Goal: Transaction & Acquisition: Purchase product/service

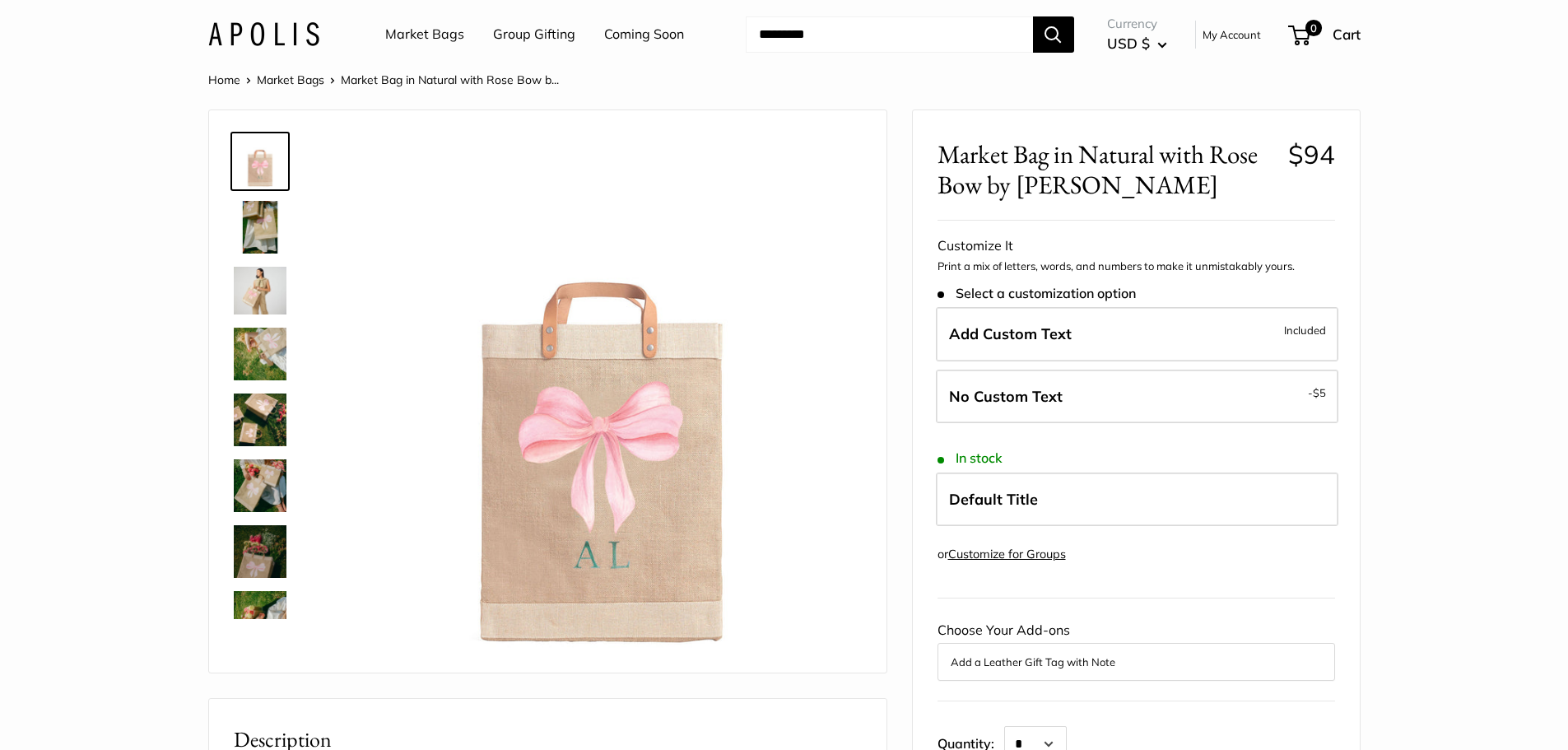
click at [264, 238] on img at bounding box center [260, 227] width 53 height 53
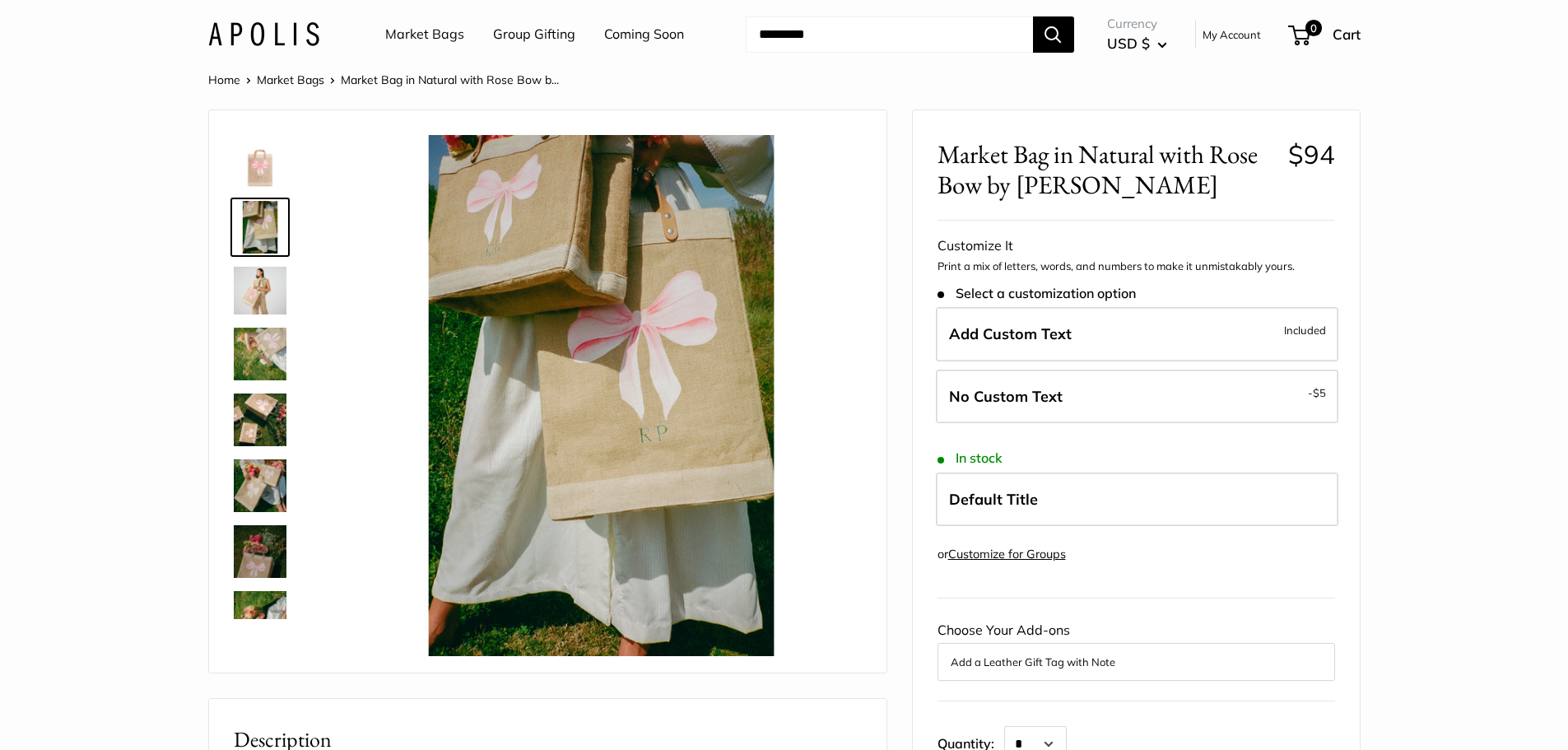
click at [261, 290] on img at bounding box center [260, 290] width 53 height 47
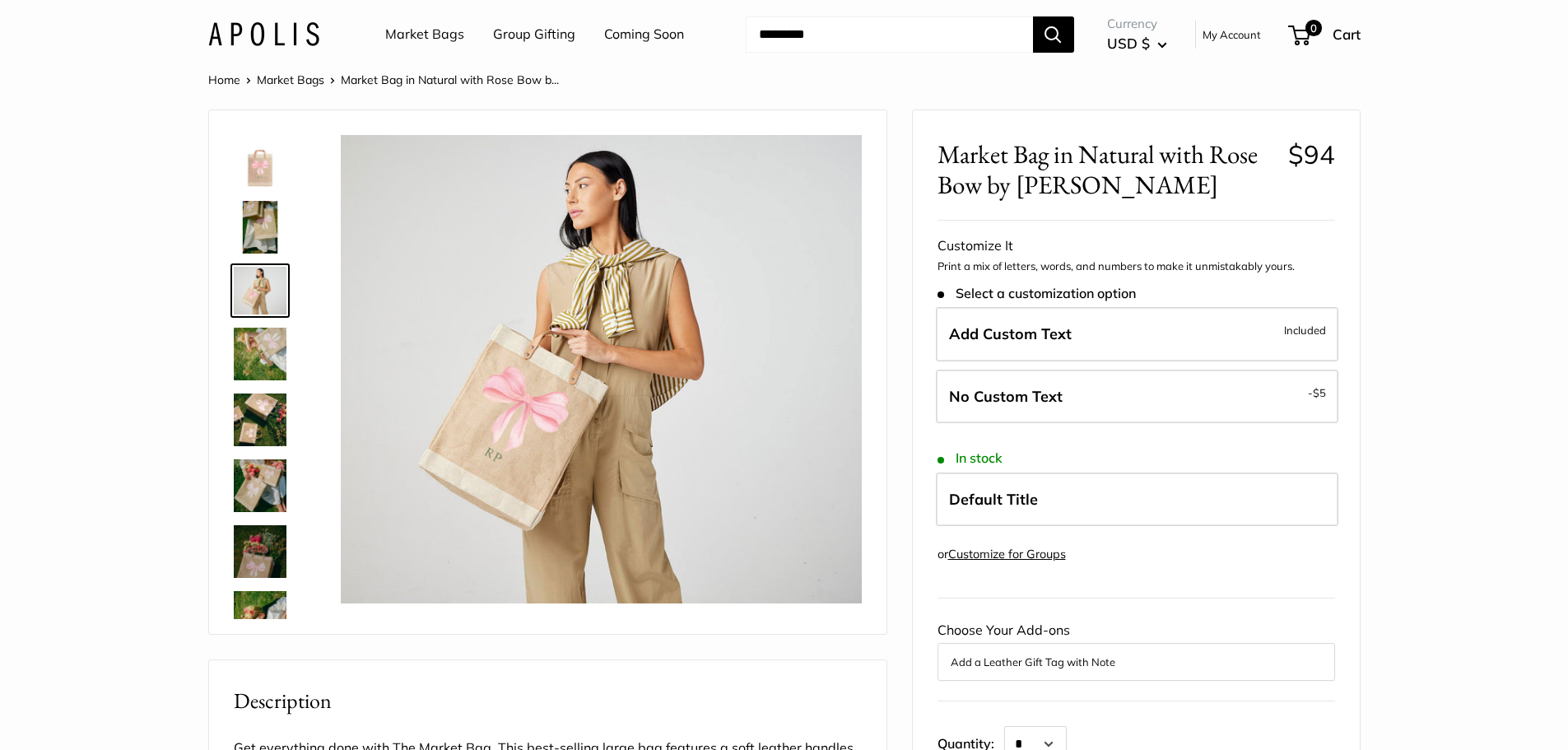
click at [271, 372] on img at bounding box center [260, 354] width 53 height 53
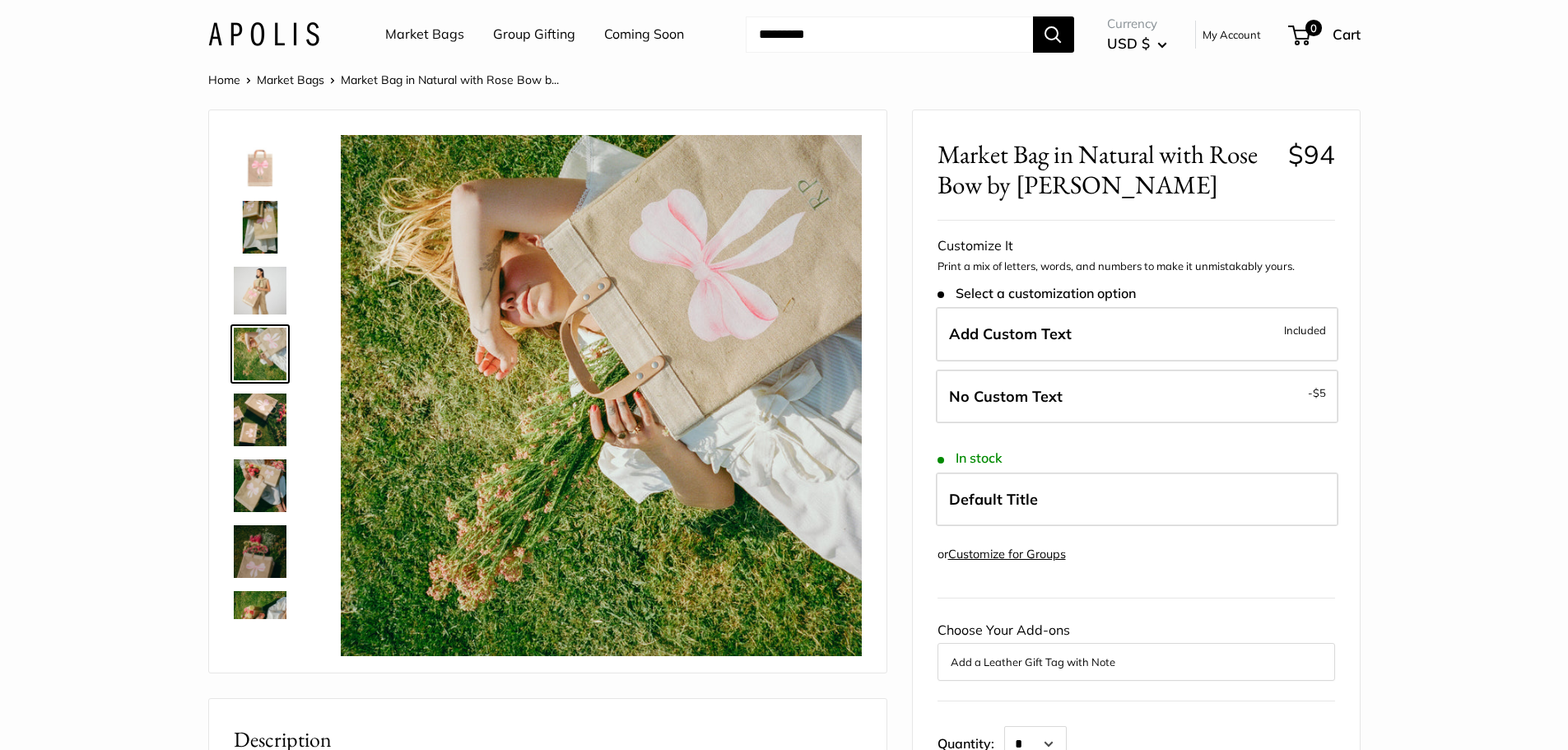
click at [275, 419] on img at bounding box center [260, 420] width 53 height 53
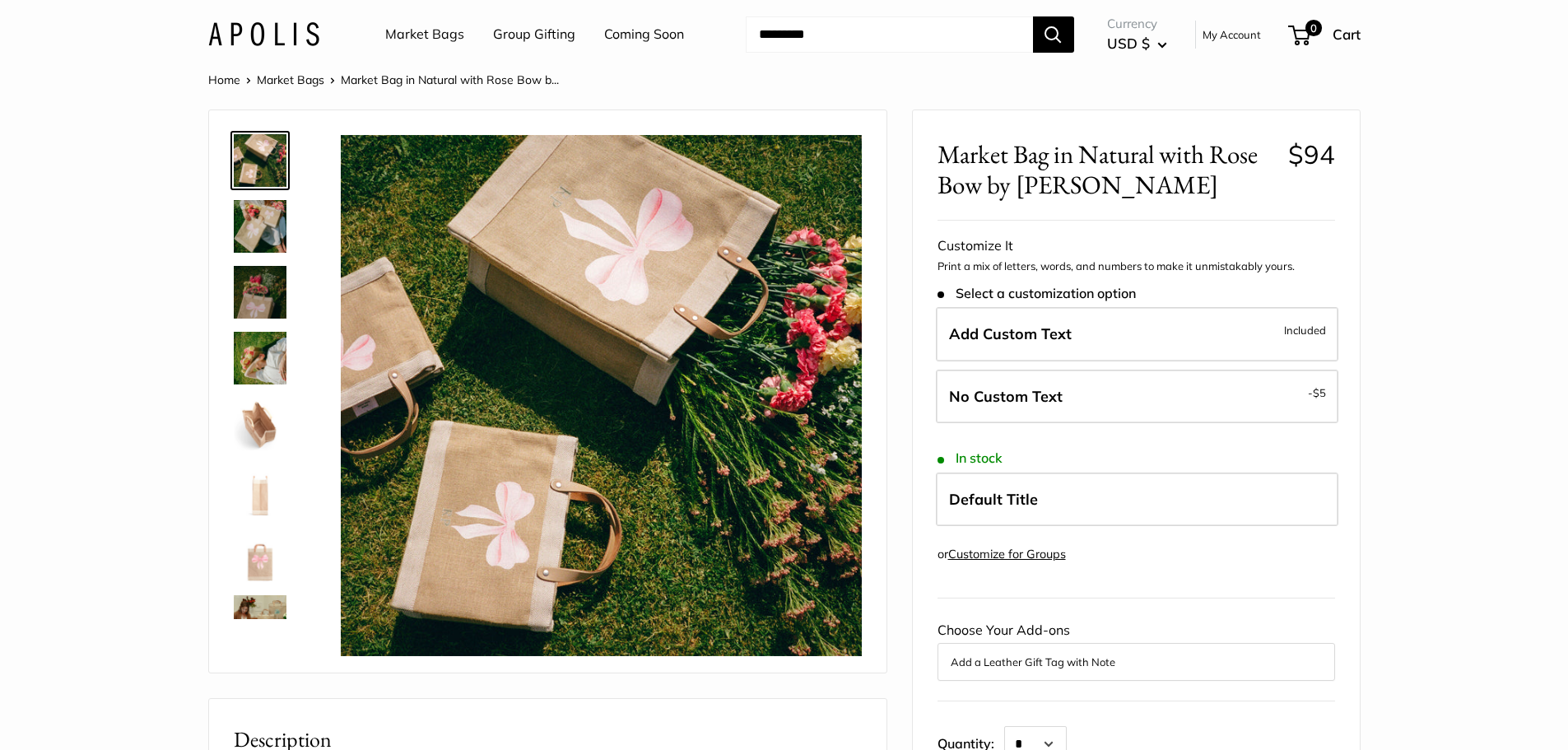
scroll to position [292, 0]
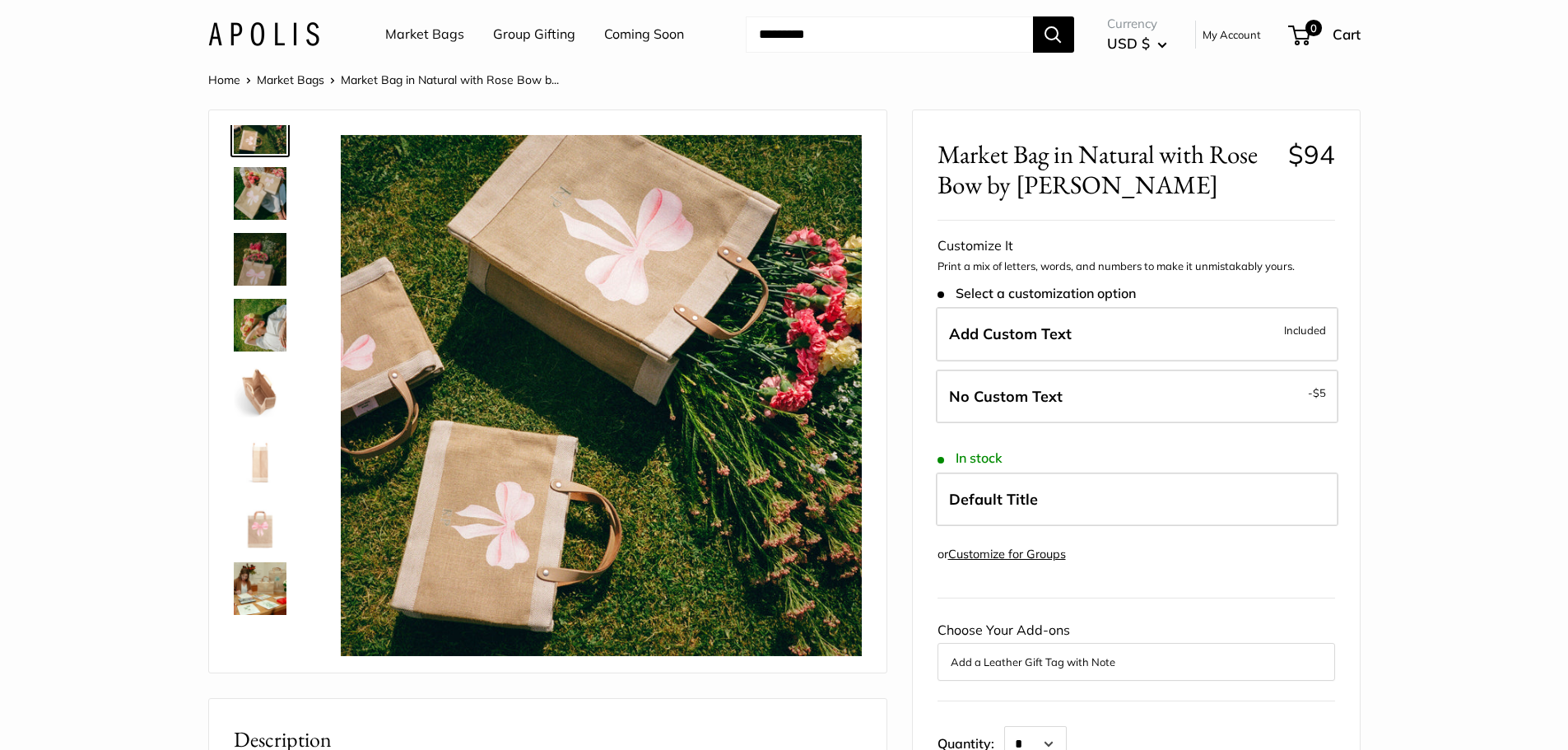
click at [265, 202] on img at bounding box center [260, 193] width 53 height 53
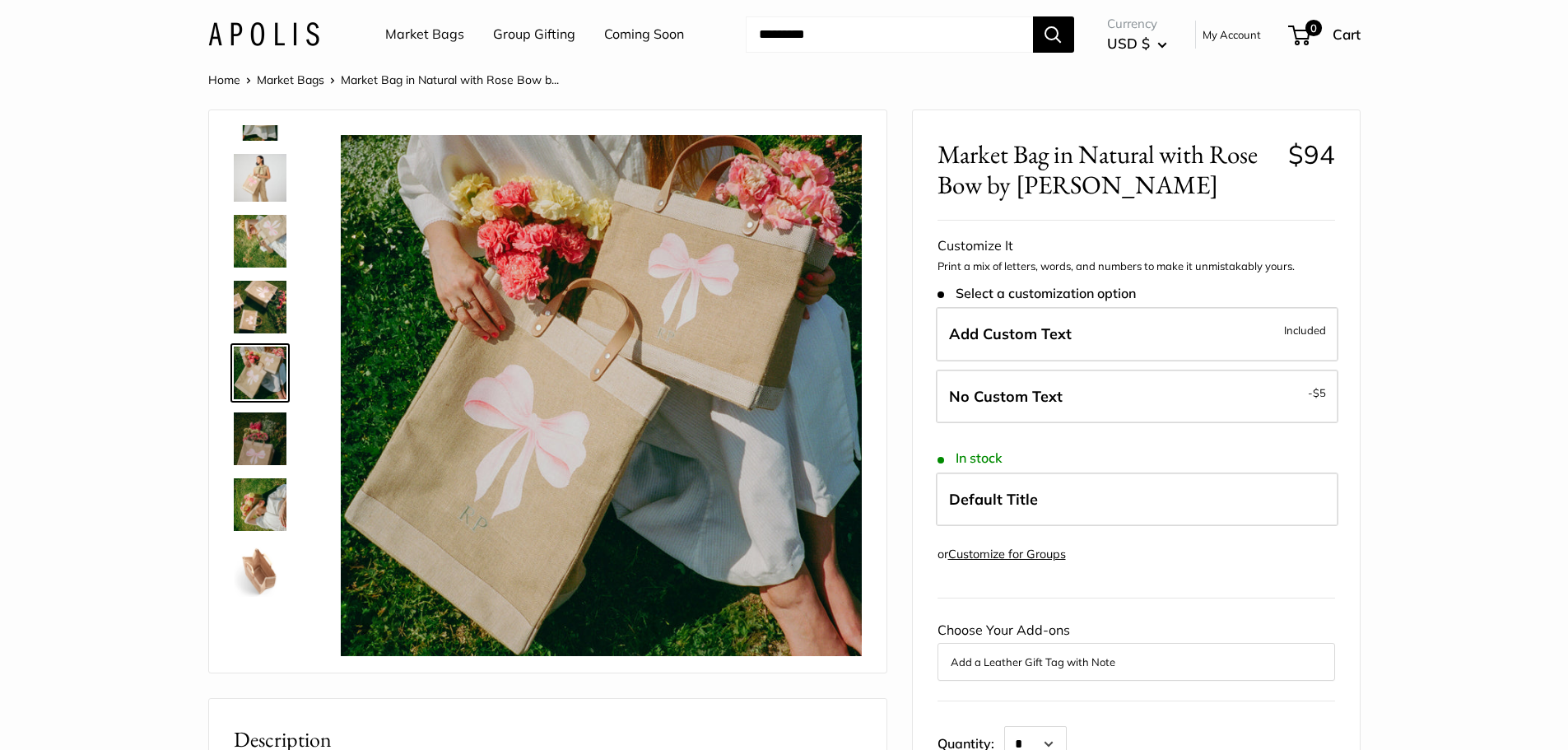
scroll to position [111, 0]
click at [259, 446] on img at bounding box center [260, 440] width 53 height 53
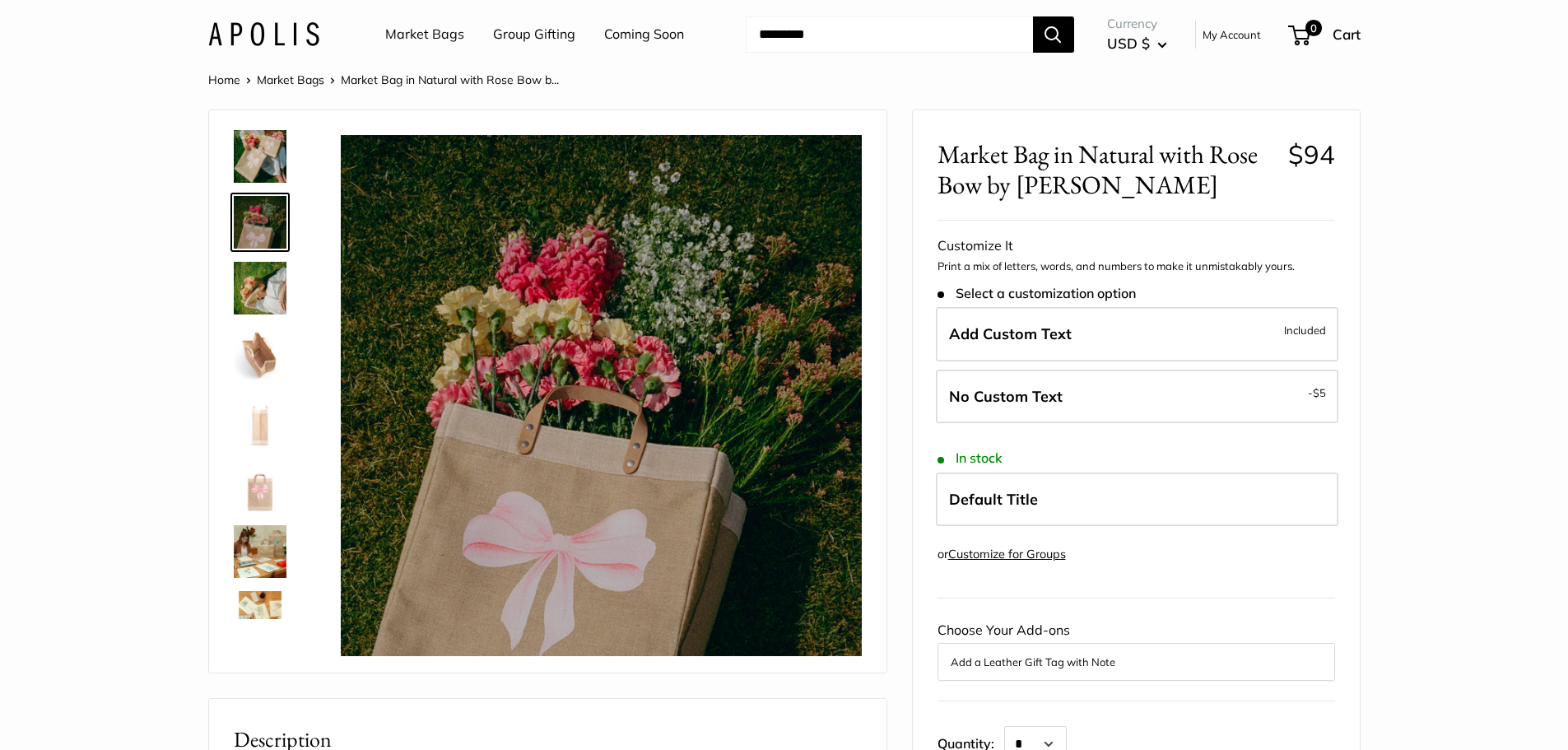
scroll to position [341, 0]
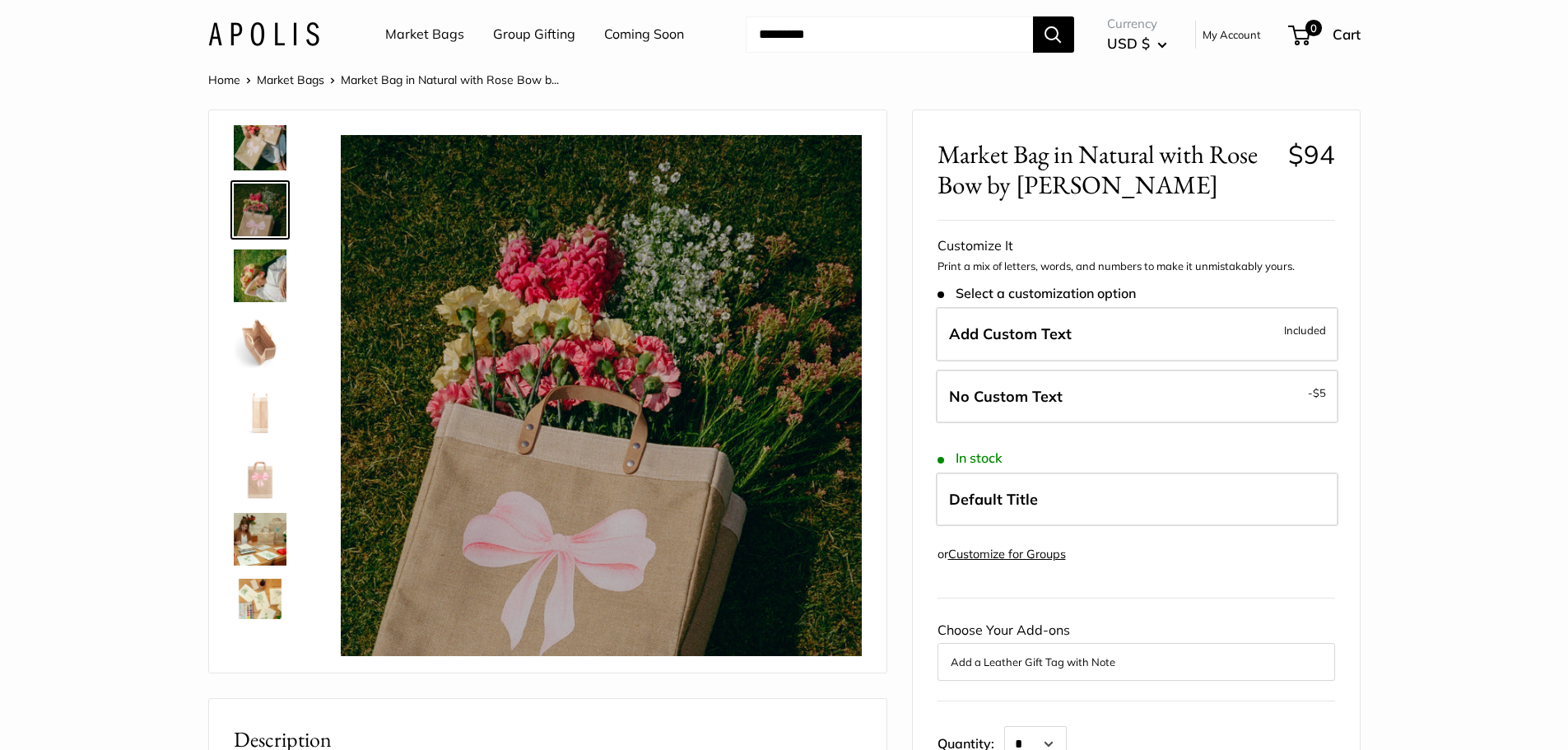
click at [268, 276] on img at bounding box center [260, 275] width 53 height 53
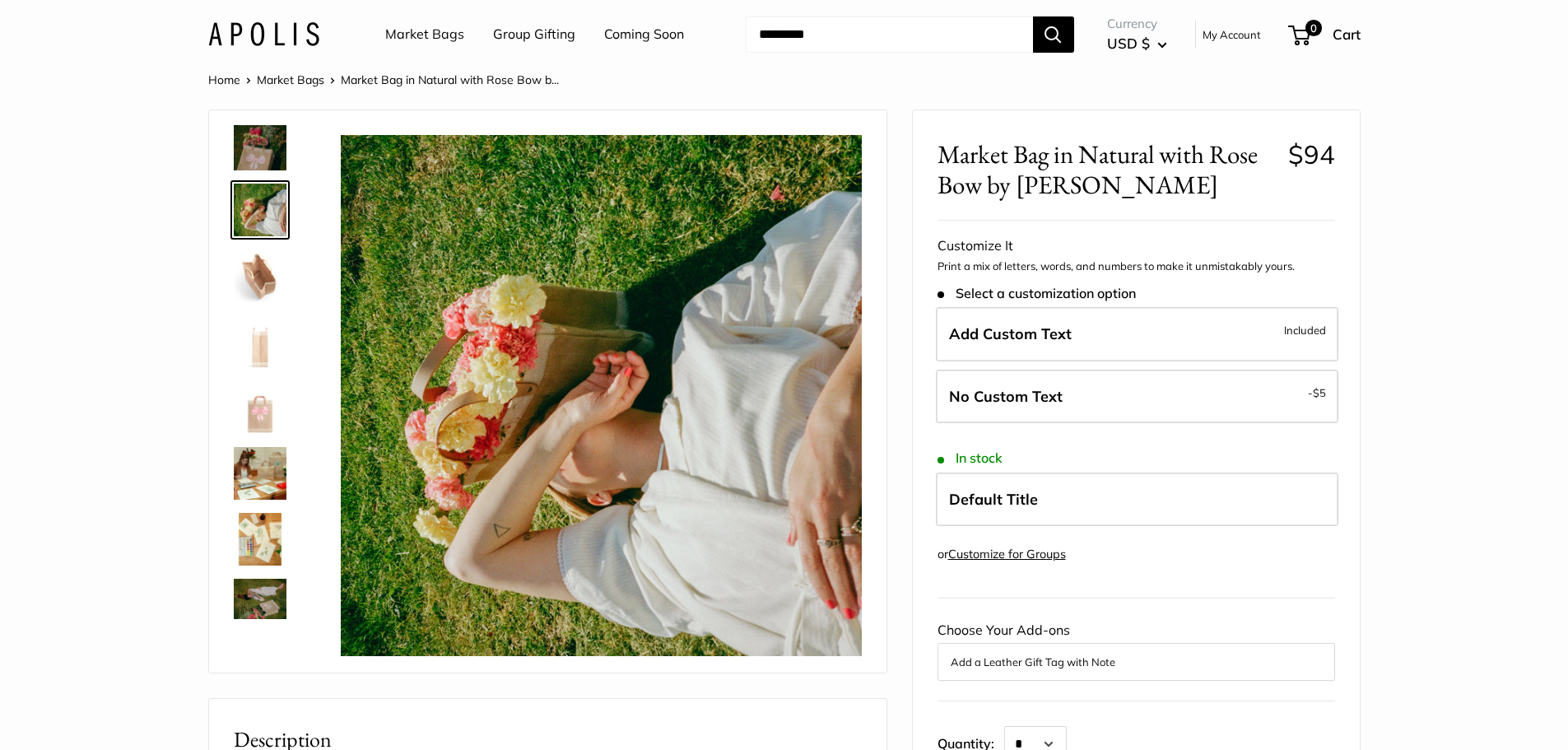
click at [276, 282] on img at bounding box center [260, 275] width 53 height 53
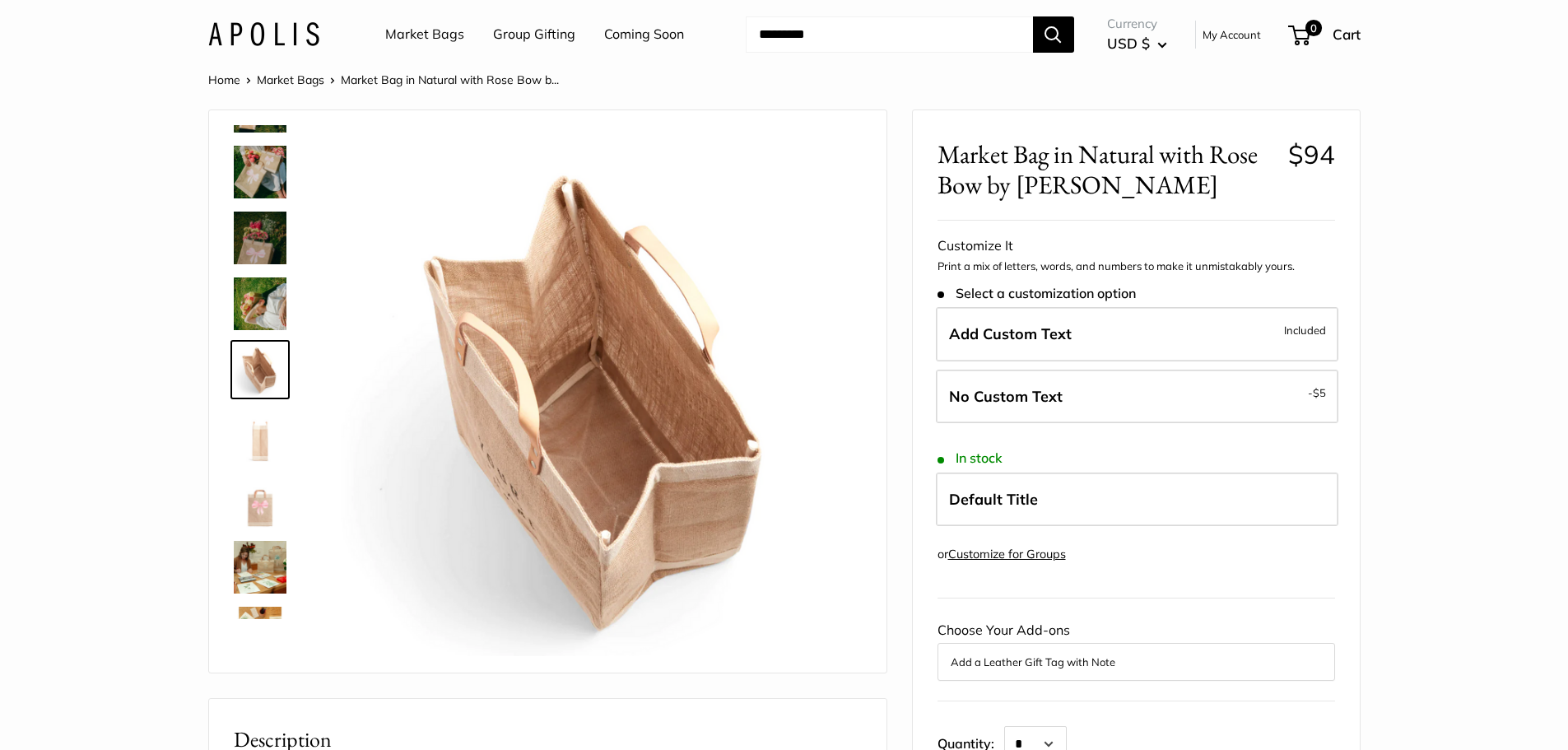
scroll to position [309, 0]
click at [259, 457] on img at bounding box center [260, 440] width 53 height 53
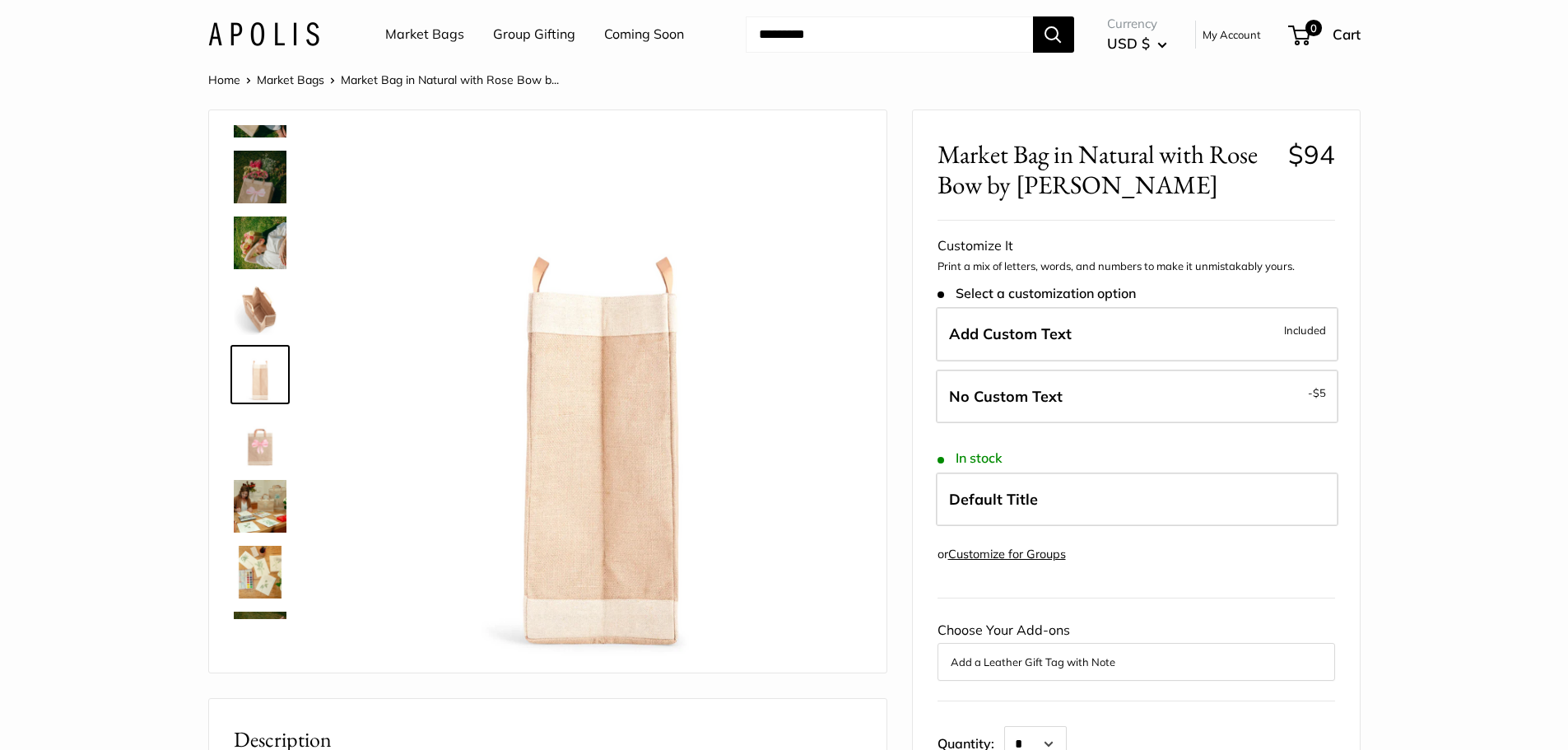
click at [263, 462] on img at bounding box center [260, 440] width 53 height 53
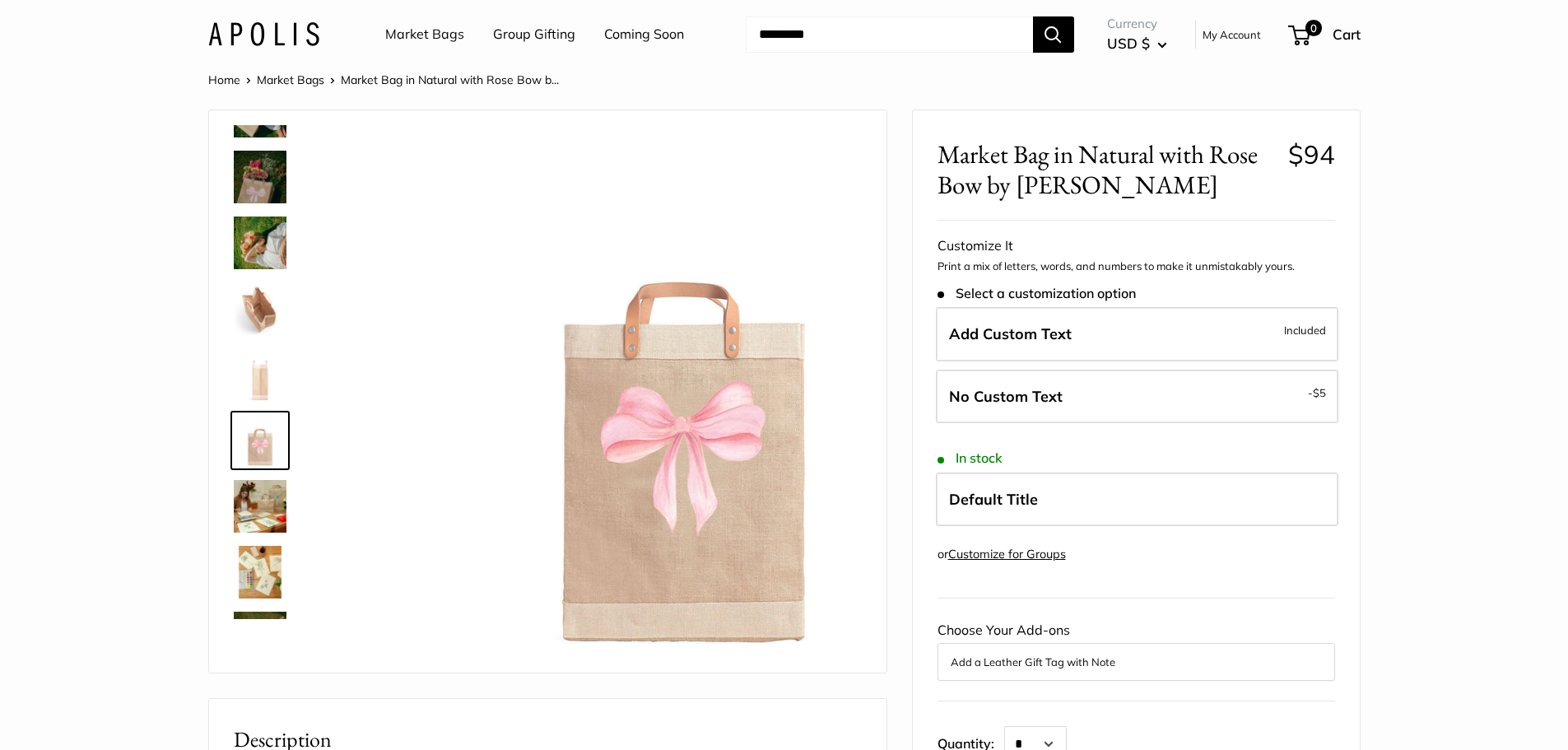
scroll to position [428, 0]
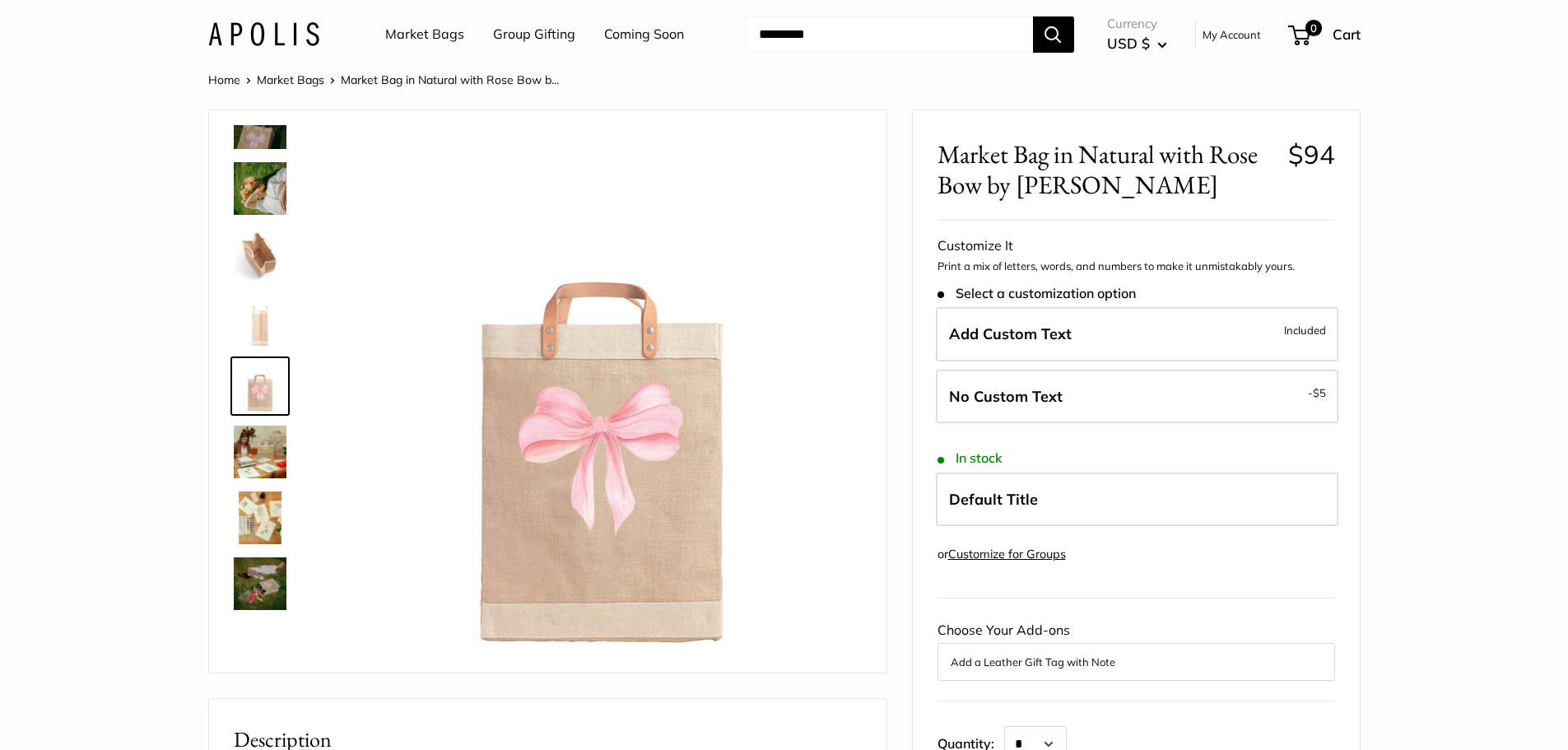
click at [263, 462] on img at bounding box center [260, 452] width 53 height 53
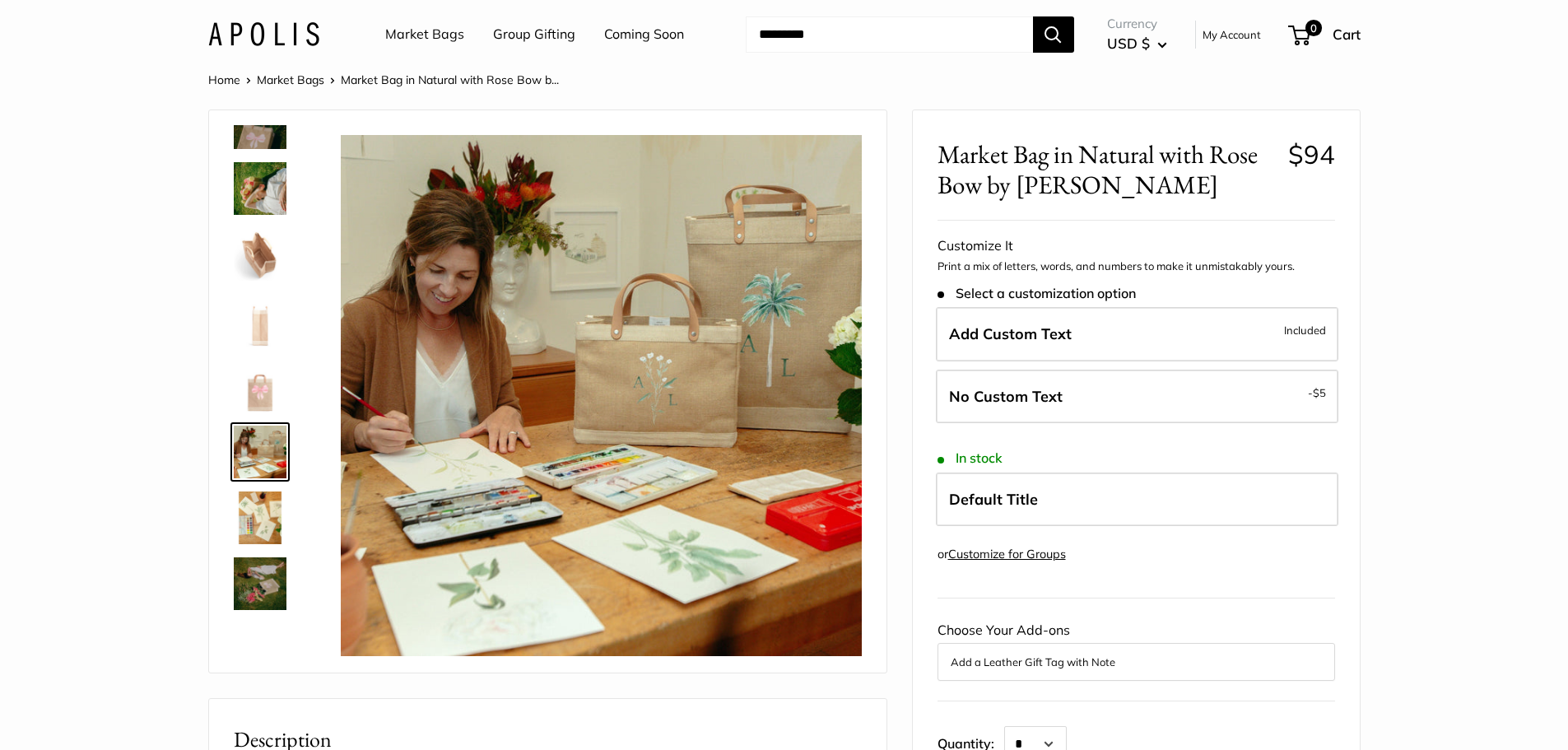
click at [272, 522] on img at bounding box center [260, 518] width 53 height 53
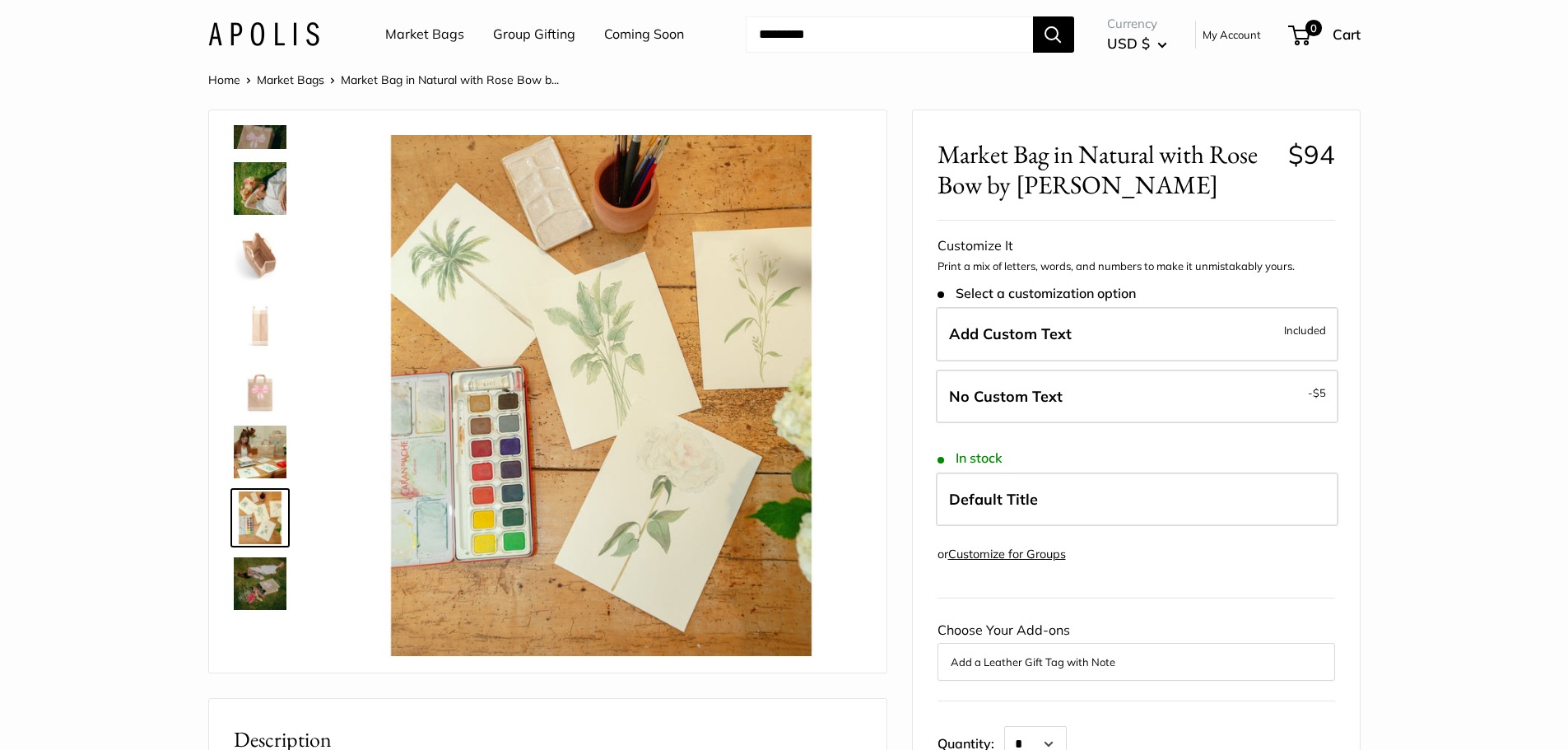
click at [273, 571] on img at bounding box center [260, 583] width 53 height 53
